Goal: Transaction & Acquisition: Purchase product/service

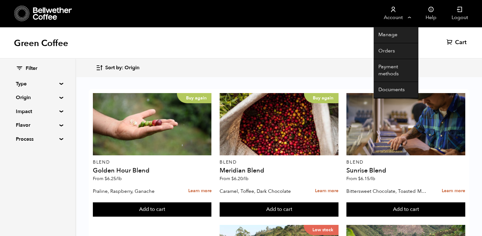
click at [410, 18] on link "Account" at bounding box center [393, 13] width 39 height 27
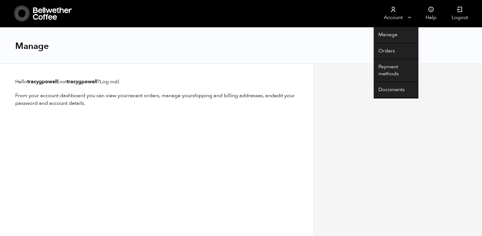
click at [410, 17] on link "Account" at bounding box center [393, 13] width 39 height 27
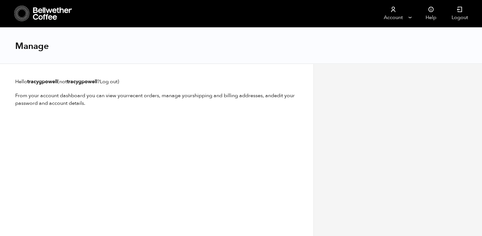
click at [57, 14] on icon at bounding box center [53, 13] width 40 height 13
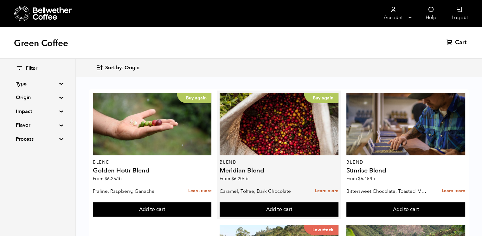
scroll to position [654, 0]
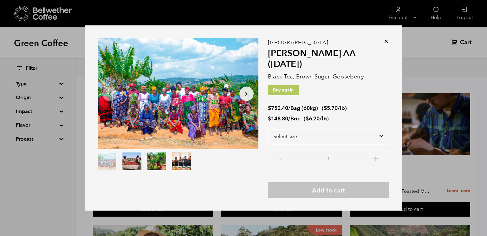
click at [382, 133] on select "Select size Bag (60kg) (132 lbs) Box (24 lbs)" at bounding box center [328, 136] width 121 height 15
select select "box"
click at [268, 129] on select "Select size Bag (60kg) (132 lbs) Box (24 lbs)" at bounding box center [328, 136] width 121 height 15
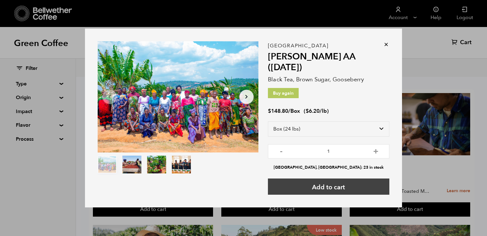
click at [353, 178] on button "Add to cart" at bounding box center [328, 186] width 121 height 16
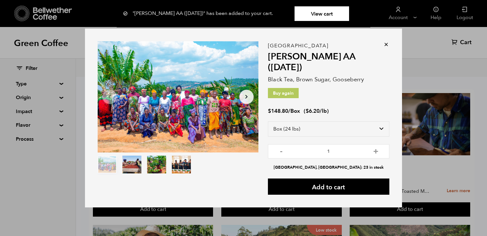
click at [422, 177] on div "Item 1 of 4 Arrow Left Arrow Right item 0 item 1 item 2 item 3 Item 1 of 4 "Usa…" at bounding box center [243, 118] width 487 height 236
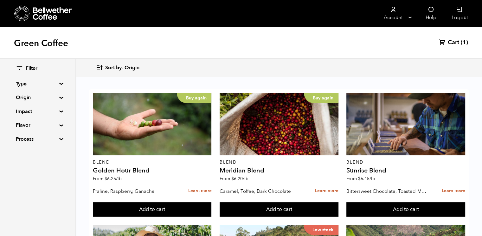
scroll to position [276, 0]
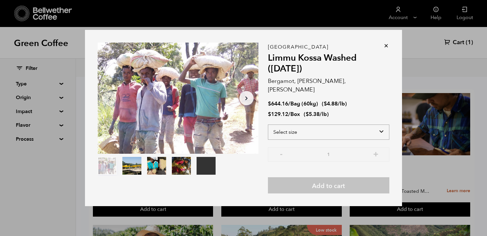
click at [384, 125] on select "Select size Bag (60kg) (132 lbs) Box (24 lbs)" at bounding box center [328, 131] width 121 height 15
select select "box"
click at [268, 124] on select "Select size Bag (60kg) (132 lbs) Box (24 lbs)" at bounding box center [328, 131] width 121 height 15
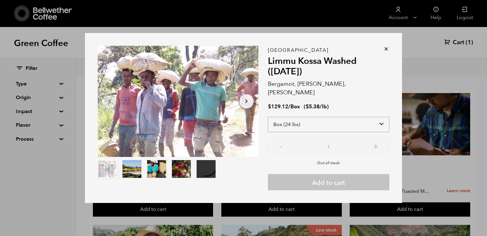
click at [377, 121] on select "Select size Bag (60kg) (132 lbs) Box (24 lbs)" at bounding box center [328, 124] width 121 height 15
click at [387, 52] on icon at bounding box center [386, 49] width 6 height 6
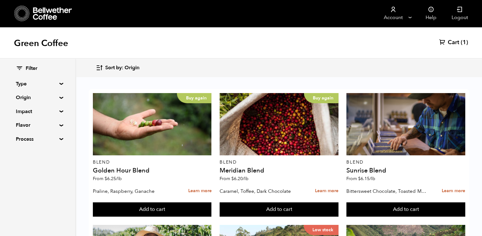
click at [385, 53] on div "Green Coffee Cart (1)" at bounding box center [241, 43] width 482 height 32
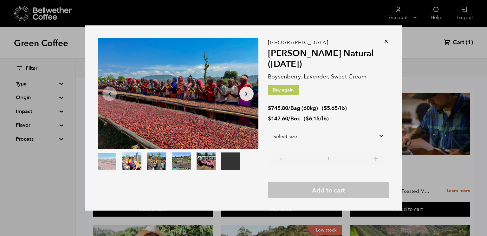
click at [379, 140] on select "Select size Bag (60kg) (132 lbs) Box (24 lbs)" at bounding box center [328, 136] width 121 height 15
select select "box"
click at [268, 129] on select "Select size Bag (60kg) (132 lbs) Box (24 lbs)" at bounding box center [328, 136] width 121 height 15
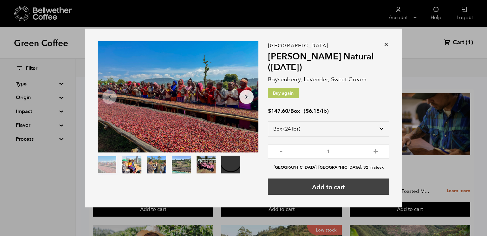
click at [353, 183] on button "Add to cart" at bounding box center [328, 186] width 121 height 16
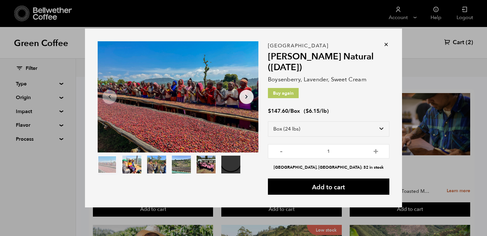
click at [389, 44] on icon at bounding box center [386, 44] width 6 height 6
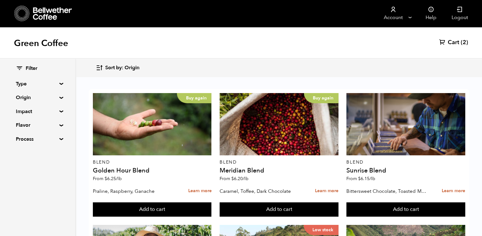
click at [455, 43] on span "Cart" at bounding box center [453, 43] width 11 height 8
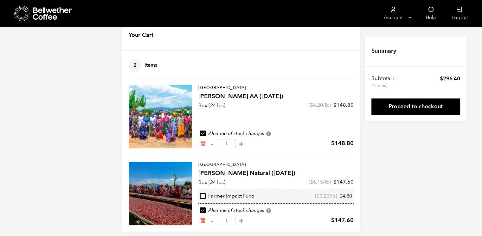
scroll to position [21, 0]
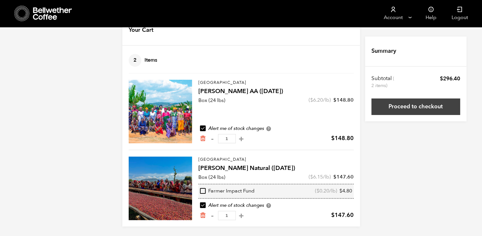
click at [436, 110] on link "Proceed to checkout" at bounding box center [416, 106] width 89 height 16
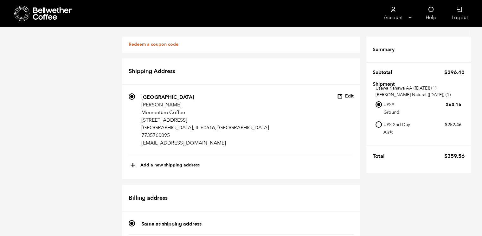
scroll to position [197, 0]
radio input "true"
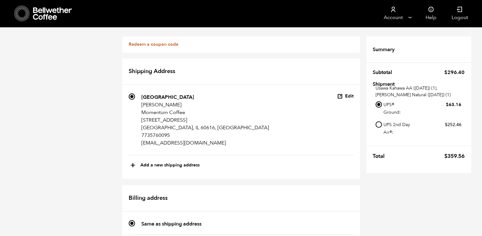
checkbox input "true"
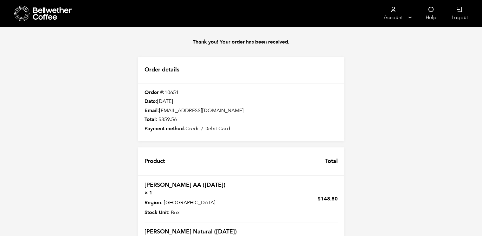
scroll to position [111, 0]
